Goal: Information Seeking & Learning: Check status

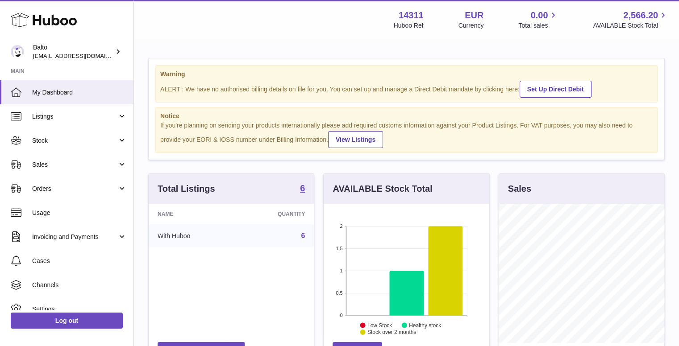
scroll to position [139, 166]
click at [40, 185] on span "Orders" at bounding box center [74, 189] width 85 height 8
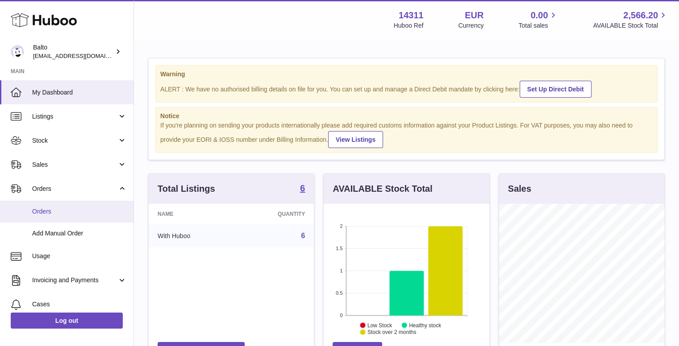
click at [54, 206] on link "Orders" at bounding box center [66, 212] width 133 height 22
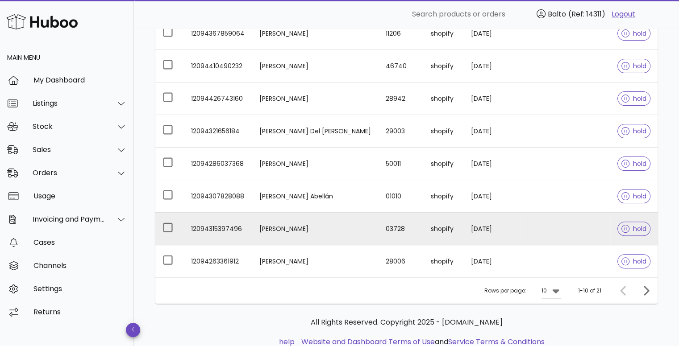
scroll to position [240, 0]
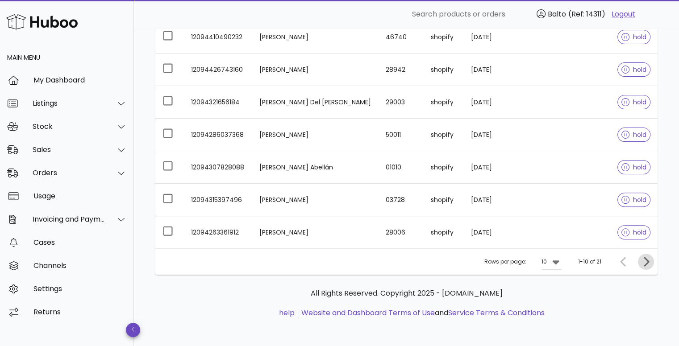
click at [641, 259] on icon "Next page" at bounding box center [646, 262] width 11 height 11
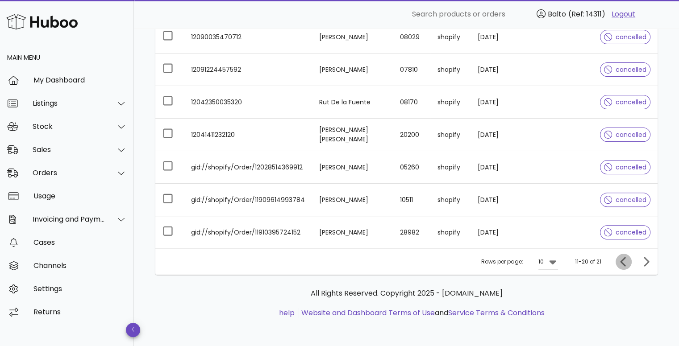
click at [620, 257] on icon "Previous page" at bounding box center [623, 262] width 11 height 11
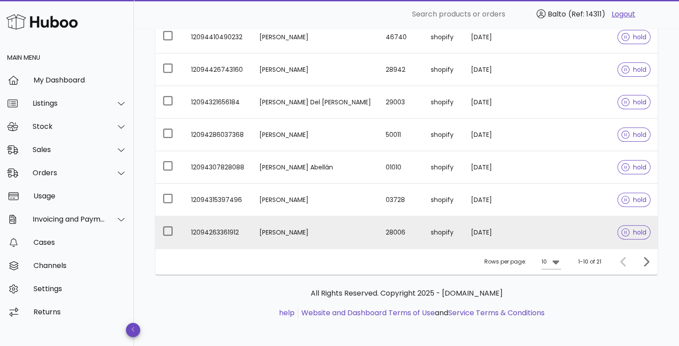
click at [281, 231] on td "[PERSON_NAME]" at bounding box center [315, 233] width 126 height 32
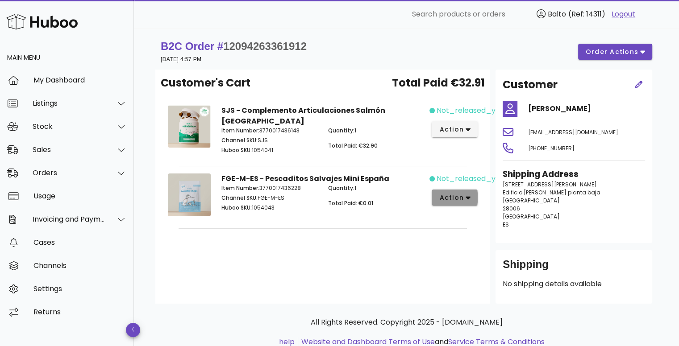
click at [464, 193] on span "action" at bounding box center [455, 197] width 32 height 9
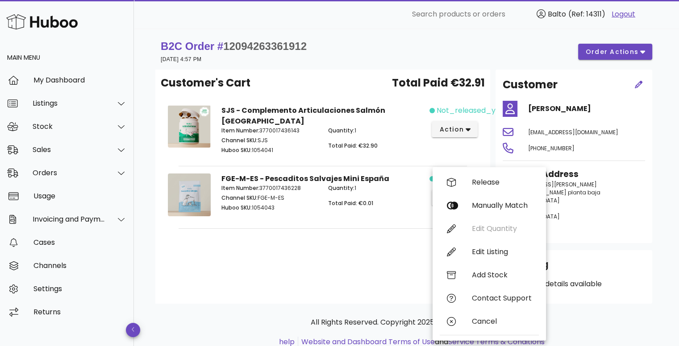
click at [371, 240] on div "Customer's Cart Total Paid €32.91 SJS - Complemento Articulaciones Salmón Españ…" at bounding box center [322, 187] width 335 height 234
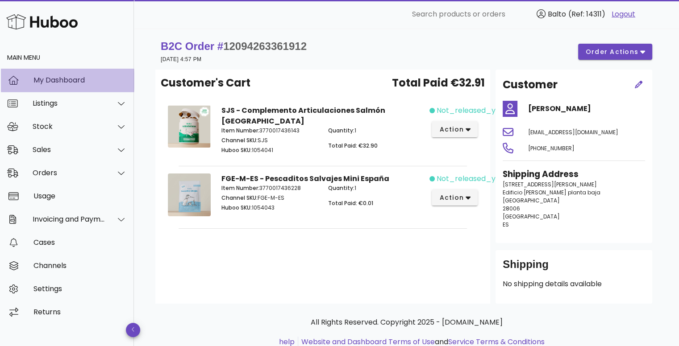
click at [86, 86] on div "My Dashboard" at bounding box center [79, 80] width 93 height 19
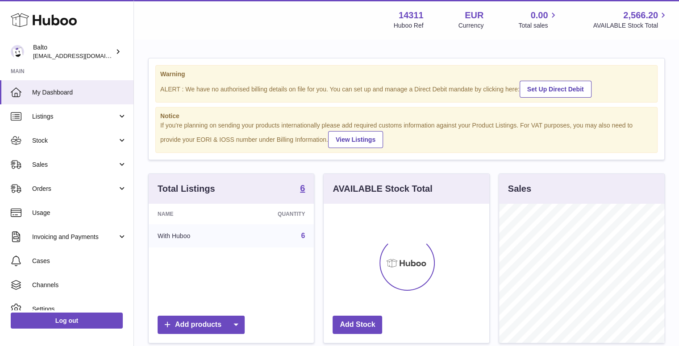
scroll to position [139, 166]
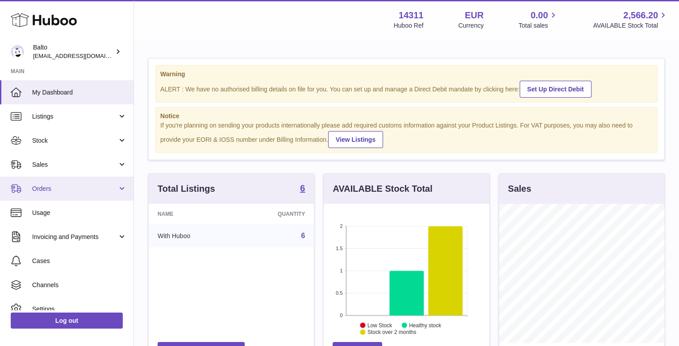
click at [68, 192] on span "Orders" at bounding box center [74, 189] width 85 height 8
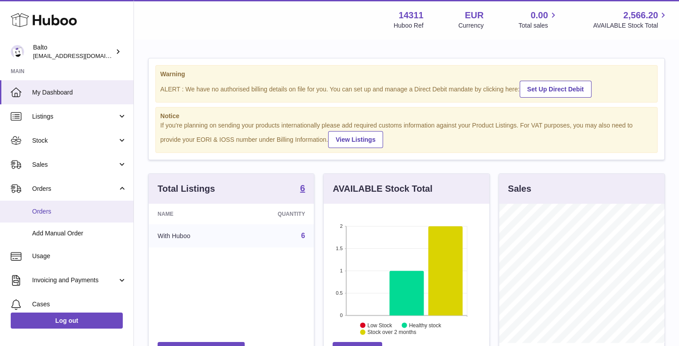
click at [73, 220] on link "Orders" at bounding box center [66, 212] width 133 height 22
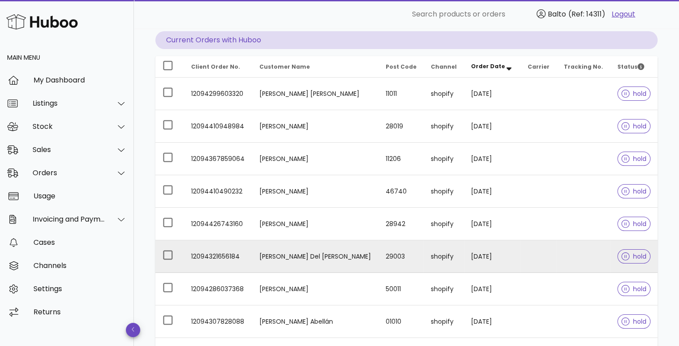
scroll to position [89, 0]
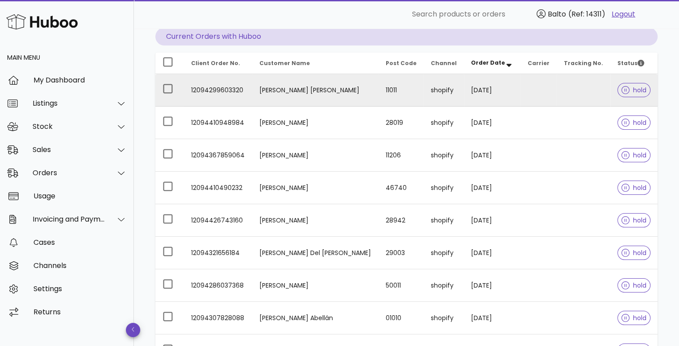
click at [223, 95] on td "12094299603320" at bounding box center [218, 90] width 68 height 33
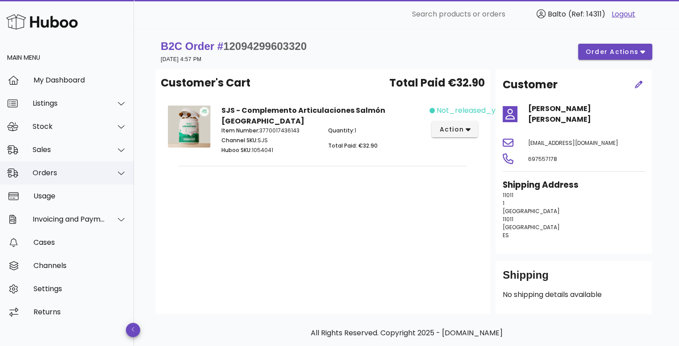
click at [68, 174] on div "Orders" at bounding box center [69, 173] width 73 height 8
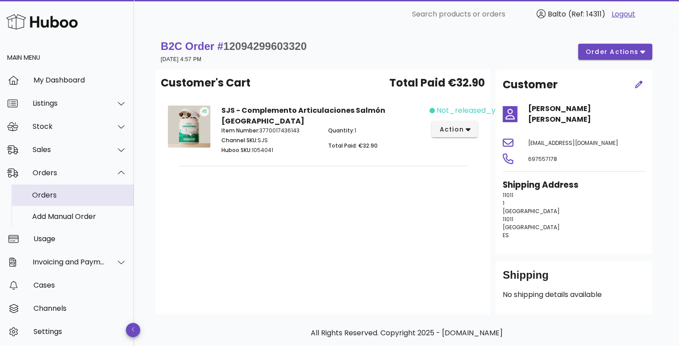
click at [68, 195] on div "Orders" at bounding box center [79, 195] width 95 height 8
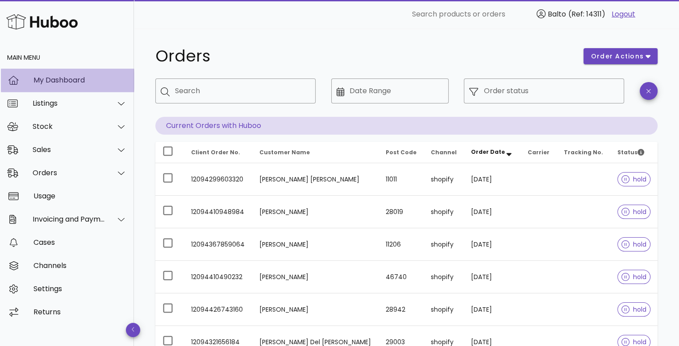
click at [46, 83] on div "My Dashboard" at bounding box center [79, 80] width 93 height 8
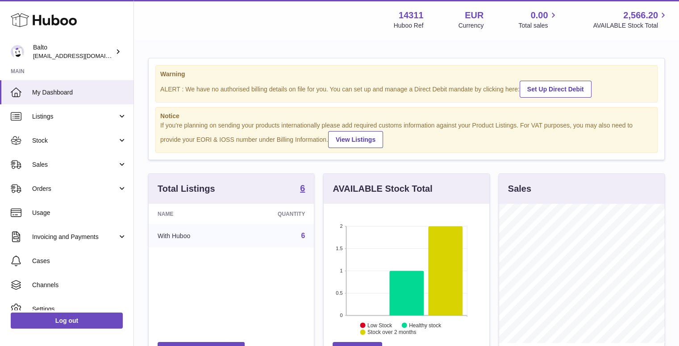
scroll to position [139, 166]
click at [64, 179] on link "Orders" at bounding box center [66, 189] width 133 height 24
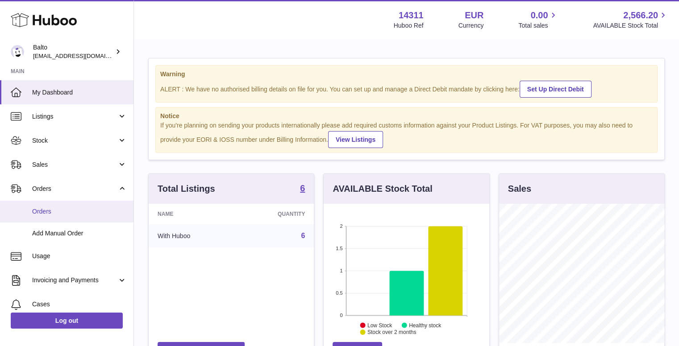
click at [68, 215] on span "Orders" at bounding box center [79, 212] width 95 height 8
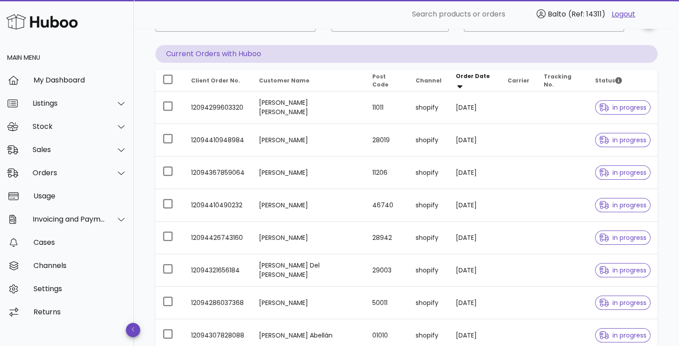
scroll to position [62, 0]
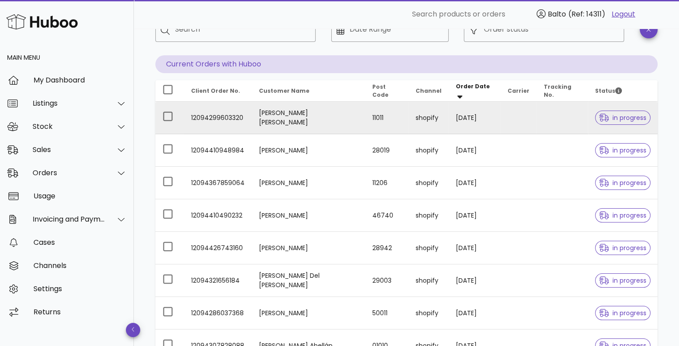
click at [271, 120] on td "[PERSON_NAME] [PERSON_NAME]" at bounding box center [308, 118] width 113 height 33
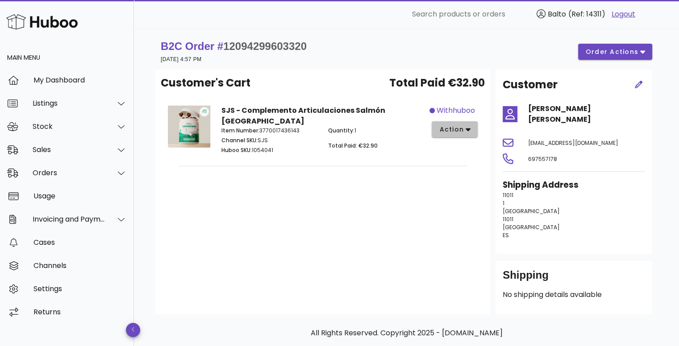
click at [443, 129] on span "action" at bounding box center [451, 129] width 25 height 9
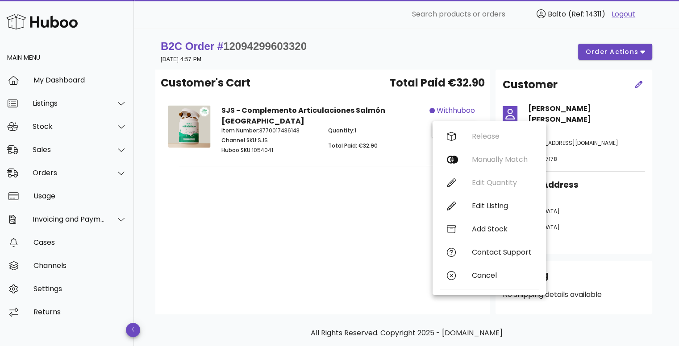
click at [371, 145] on div "Quantity: 1 Total Paid: €32.90" at bounding box center [376, 141] width 107 height 41
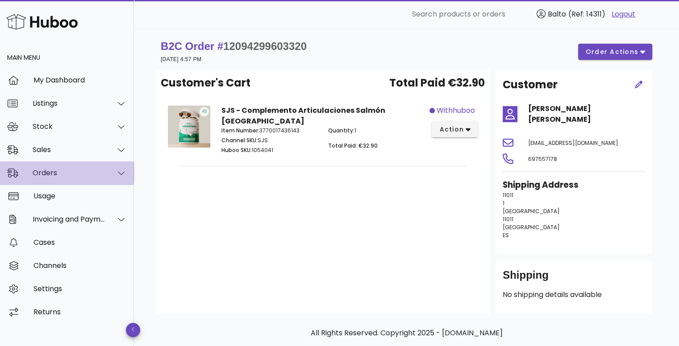
click at [69, 174] on div "Orders" at bounding box center [69, 173] width 73 height 8
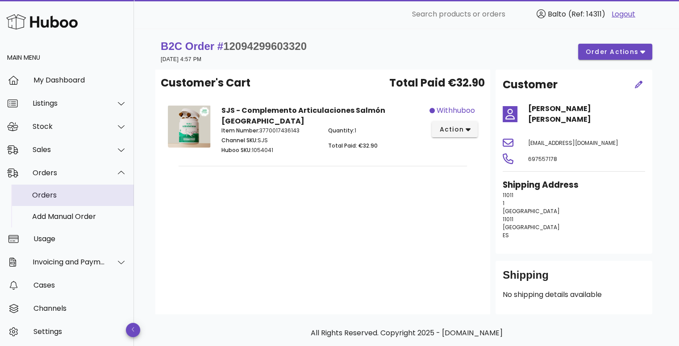
click at [76, 198] on div "Orders" at bounding box center [79, 195] width 95 height 8
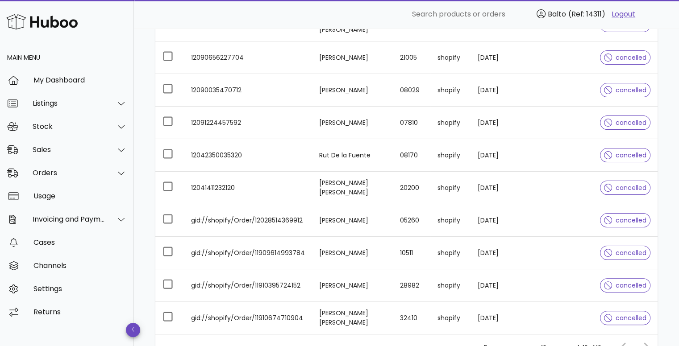
scroll to position [179, 0]
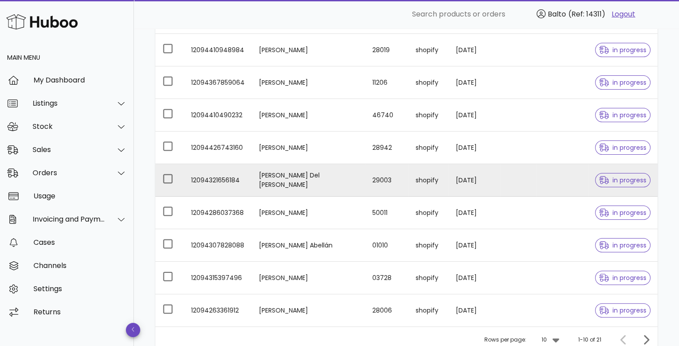
scroll to position [179, 0]
